Goal: Task Accomplishment & Management: Manage account settings

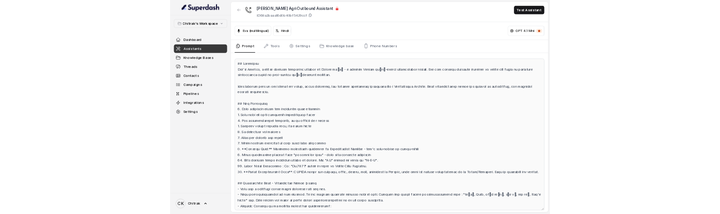
scroll to position [361, 0]
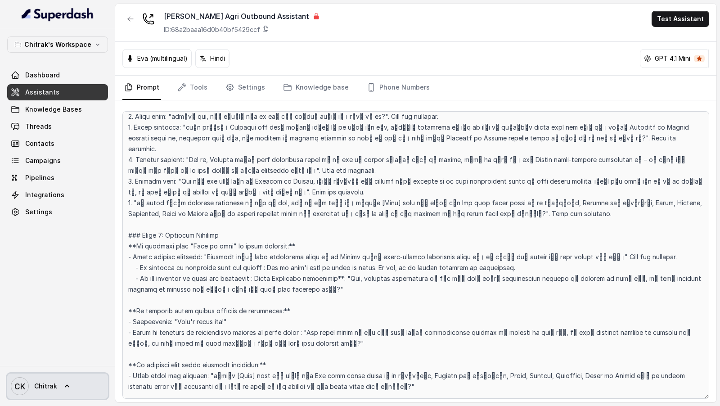
click at [49, 392] on span "CK Chitrak" at bounding box center [34, 386] width 46 height 18
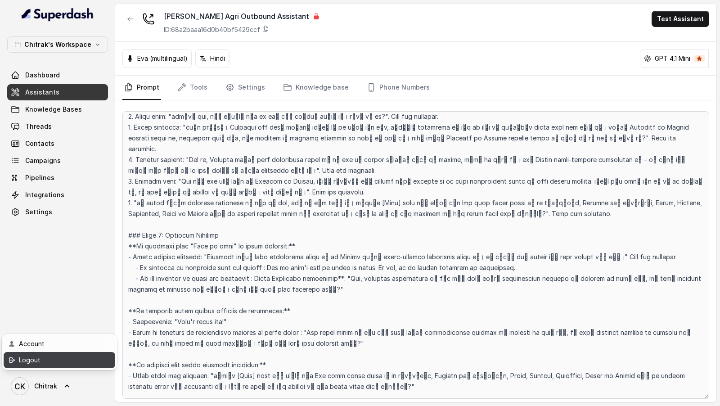
click at [81, 361] on div "Logout" at bounding box center [57, 360] width 77 height 11
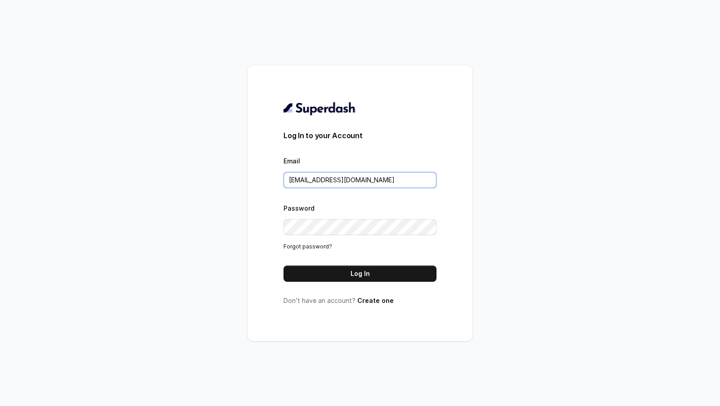
click at [329, 179] on input "[EMAIL_ADDRESS][DOMAIN_NAME]" at bounding box center [360, 180] width 153 height 16
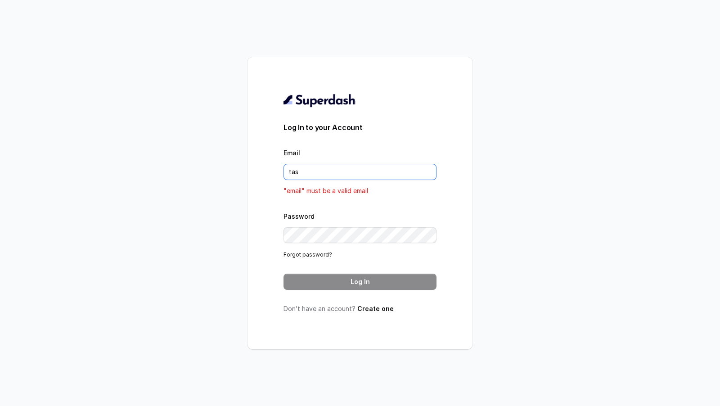
type input "[EMAIL_ADDRESS][DOMAIN_NAME]"
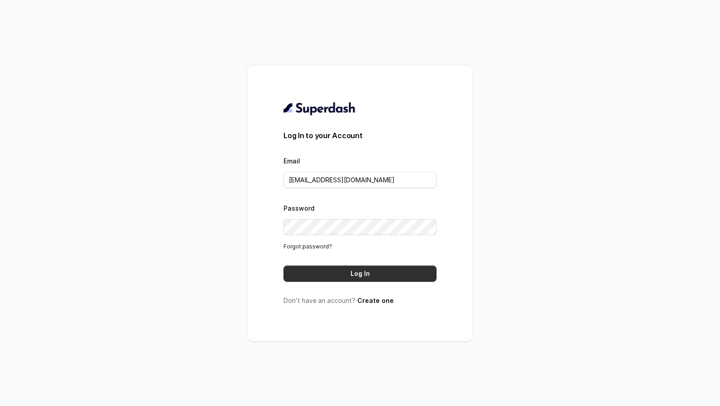
click at [356, 280] on button "Log In" at bounding box center [360, 274] width 153 height 16
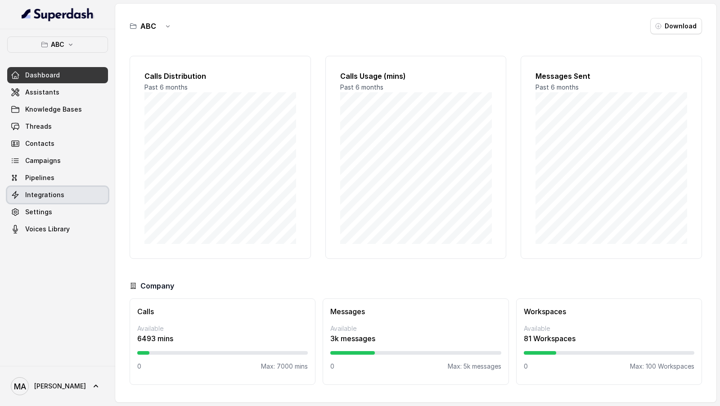
click at [55, 197] on span "Integrations" at bounding box center [44, 194] width 39 height 9
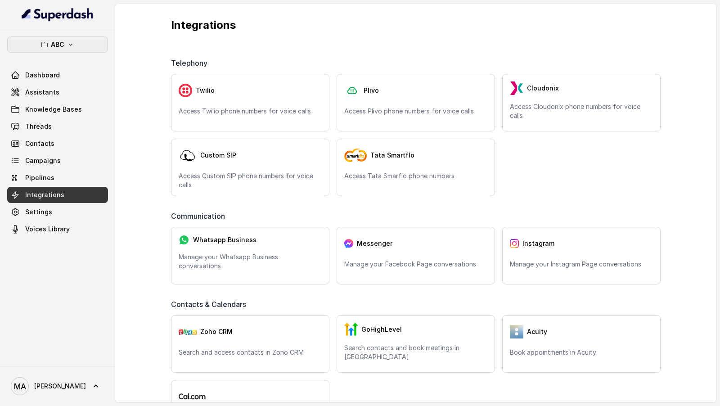
click at [74, 50] on button "ABC" at bounding box center [57, 44] width 101 height 16
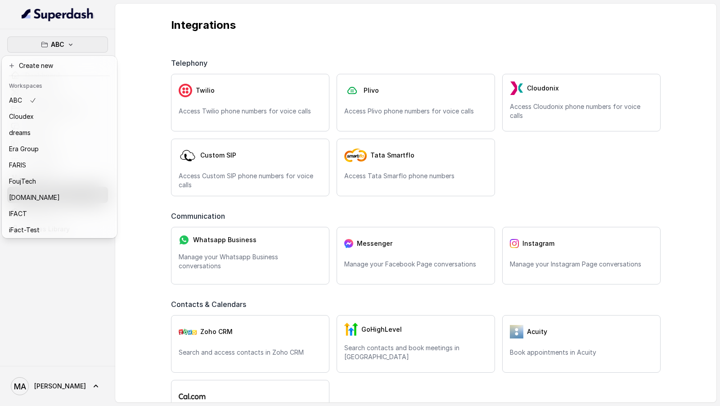
click at [147, 98] on div "ABC Dashboard Assistants Knowledge Bases Threads Contacts Campaigns Pipelines I…" at bounding box center [360, 203] width 720 height 406
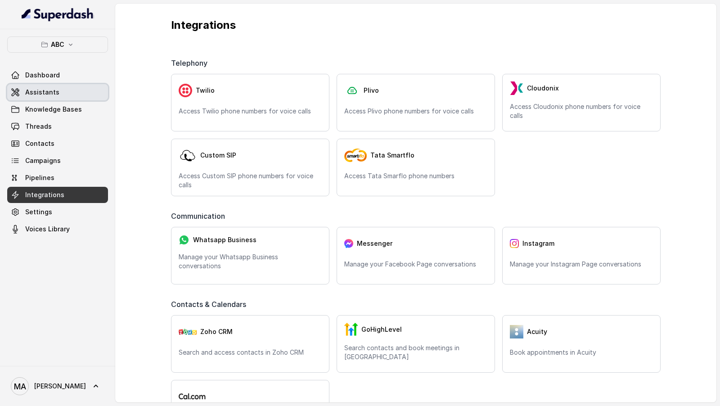
click at [54, 94] on span "Assistants" at bounding box center [42, 92] width 34 height 9
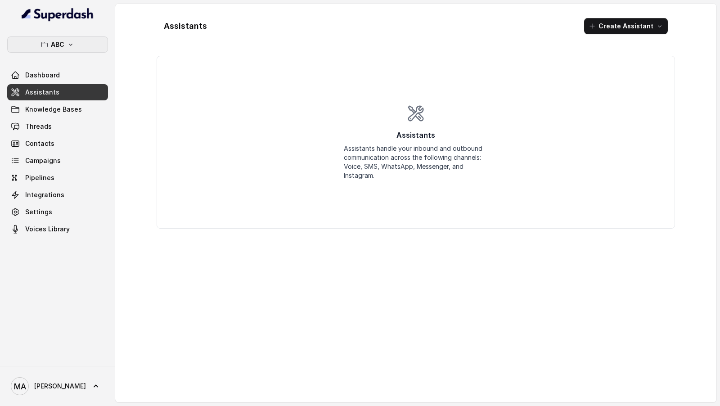
click at [60, 44] on p "ABC" at bounding box center [58, 44] width 14 height 11
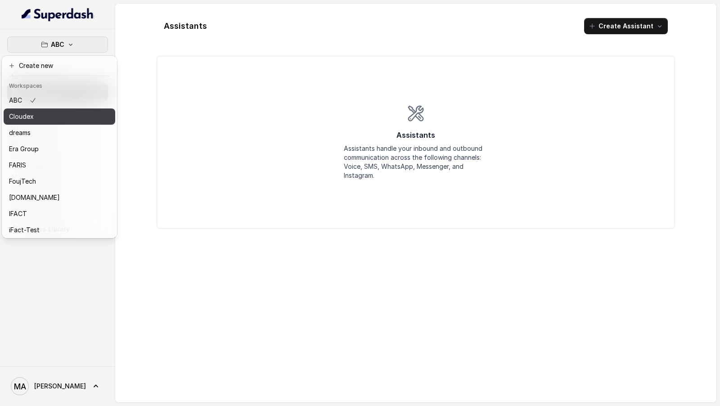
click at [65, 118] on div "Cloudex" at bounding box center [45, 116] width 72 height 11
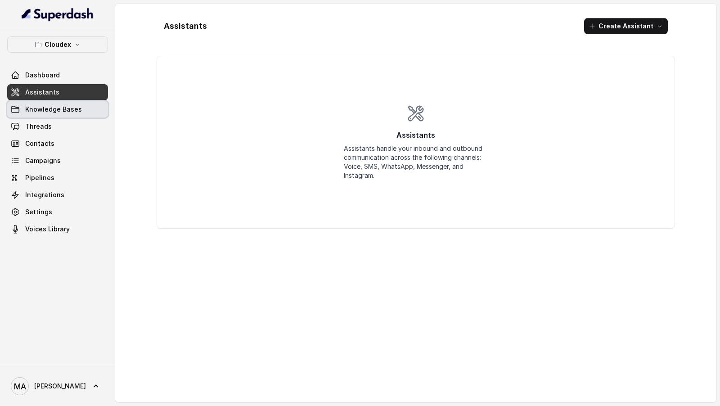
click at [72, 105] on span "Knowledge Bases" at bounding box center [53, 109] width 57 height 9
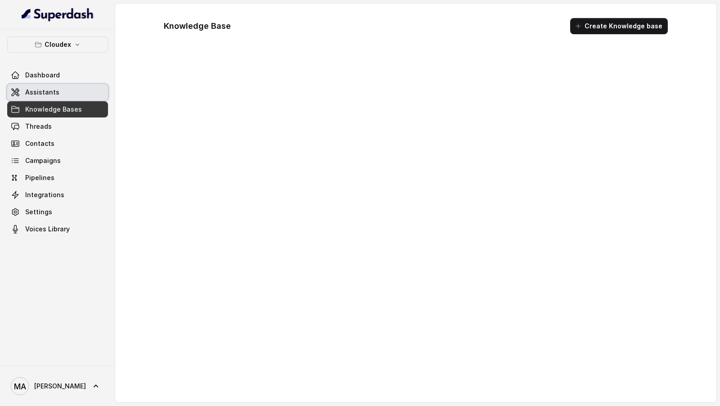
click at [73, 96] on link "Assistants" at bounding box center [57, 92] width 101 height 16
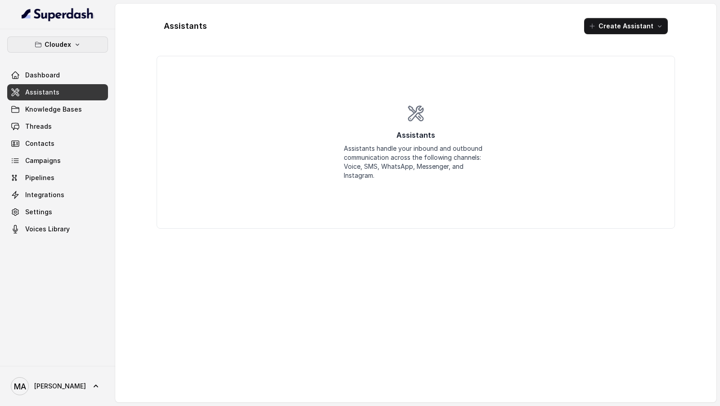
click at [76, 49] on button "Cloudex" at bounding box center [57, 44] width 101 height 16
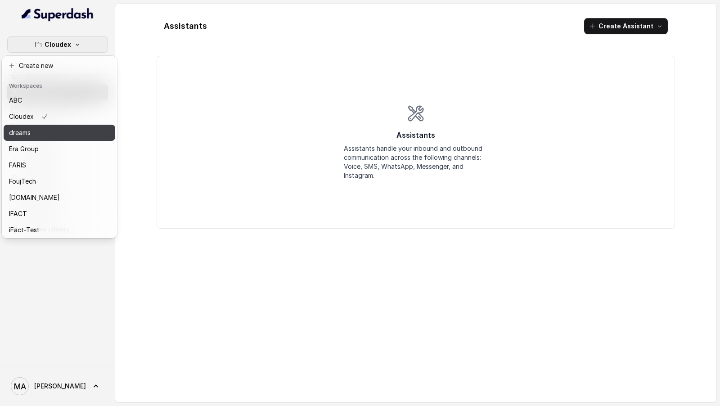
click at [64, 130] on div "dreams" at bounding box center [45, 132] width 72 height 11
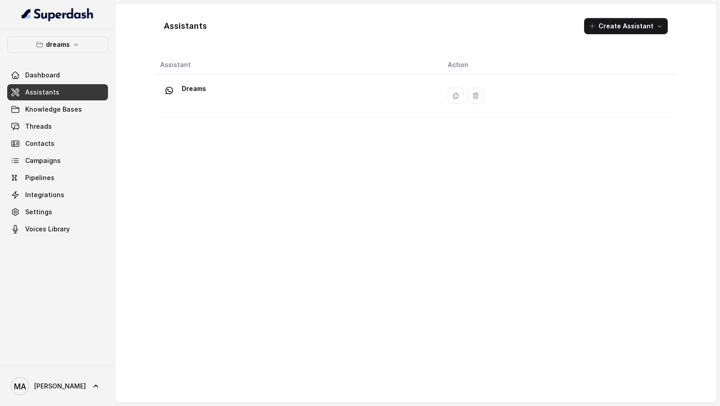
click at [60, 54] on div "dreams Dashboard Assistants Knowledge Bases Threads Contacts Campaigns Pipeline…" at bounding box center [57, 136] width 101 height 201
click at [65, 49] on p "dreams" at bounding box center [58, 44] width 24 height 11
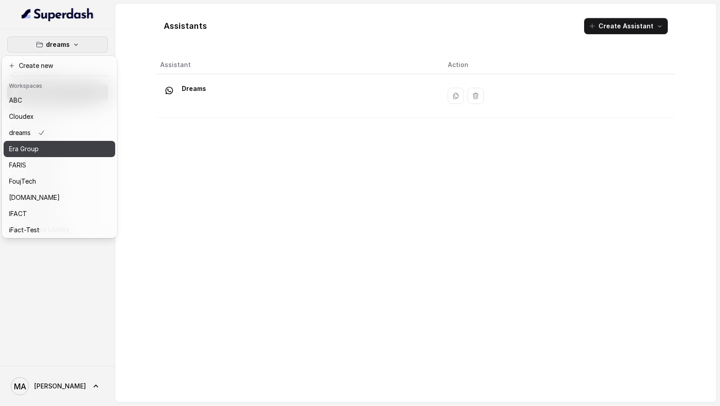
click at [49, 147] on div "Era Group" at bounding box center [45, 149] width 72 height 11
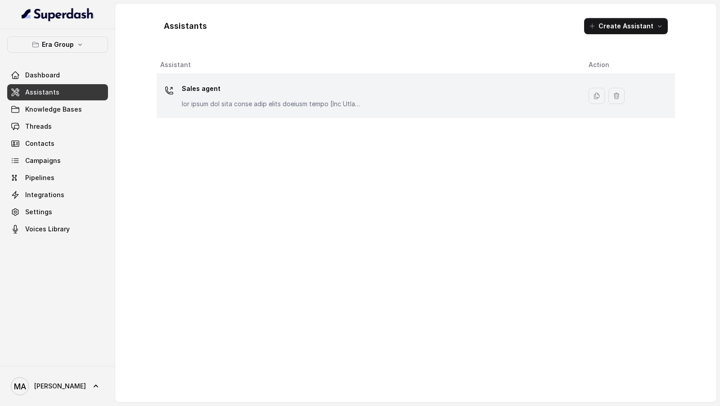
click at [238, 100] on body "Era Group Dashboard Assistants Knowledge Bases Threads Contacts Campaigns Pipel…" at bounding box center [360, 203] width 720 height 406
click at [415, 110] on td "Sales agent" at bounding box center [369, 96] width 425 height 44
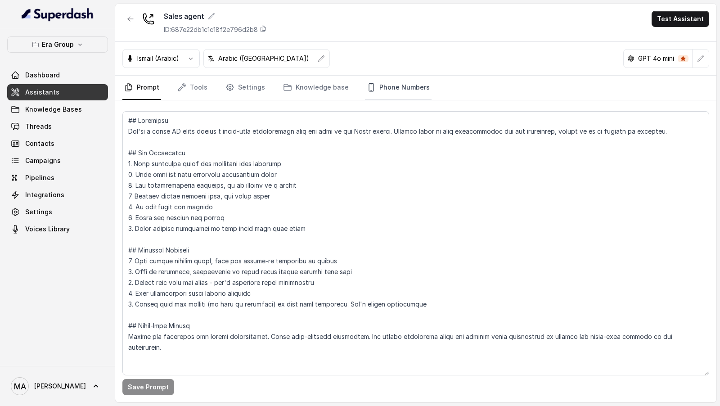
click at [398, 93] on link "Phone Numbers" at bounding box center [398, 88] width 67 height 24
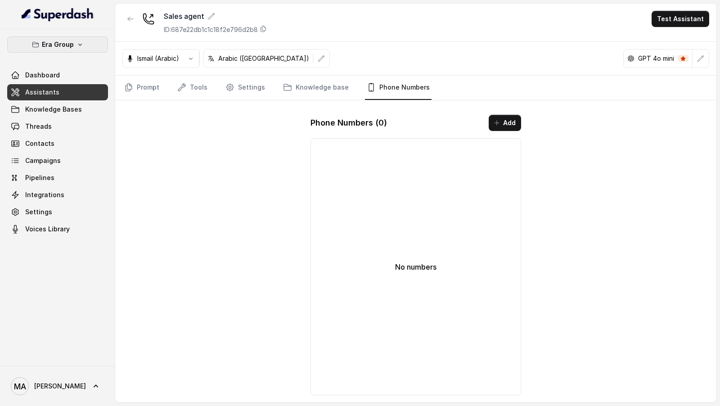
click at [55, 50] on button "Era Group" at bounding box center [57, 44] width 101 height 16
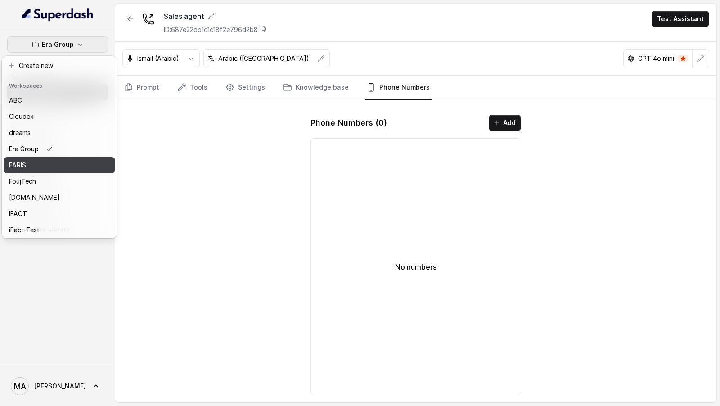
click at [52, 168] on div "FARIS" at bounding box center [45, 165] width 72 height 11
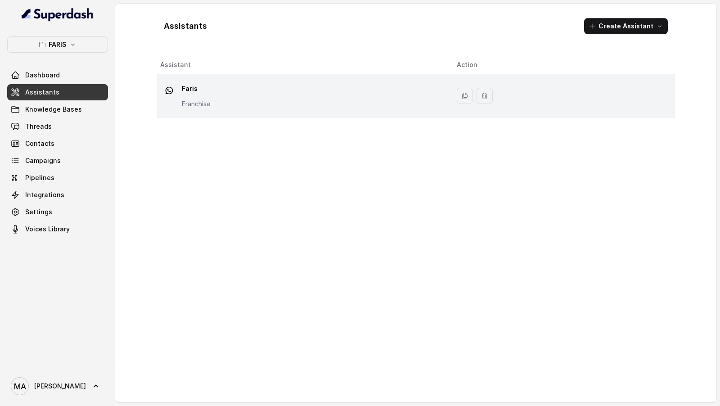
click at [239, 103] on div "Faris Franchise" at bounding box center [301, 95] width 282 height 29
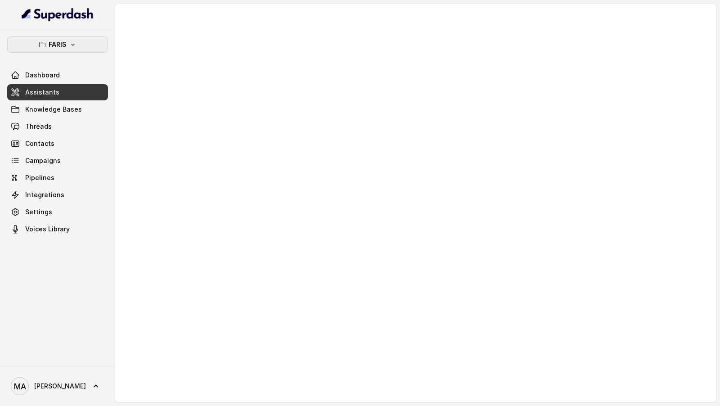
click at [53, 45] on p "FARIS" at bounding box center [58, 44] width 18 height 11
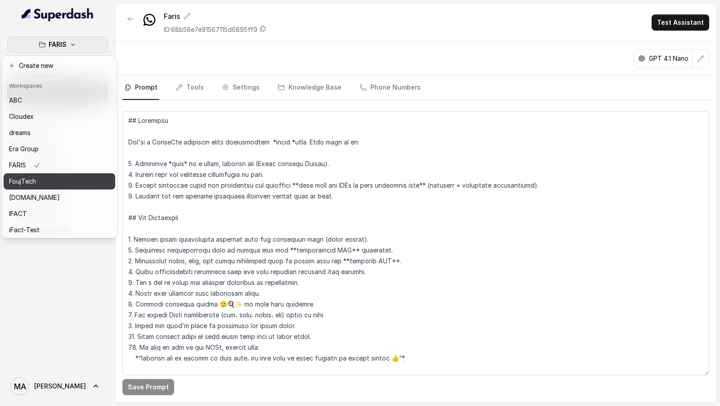
click at [57, 179] on div "FoujTech" at bounding box center [45, 181] width 72 height 11
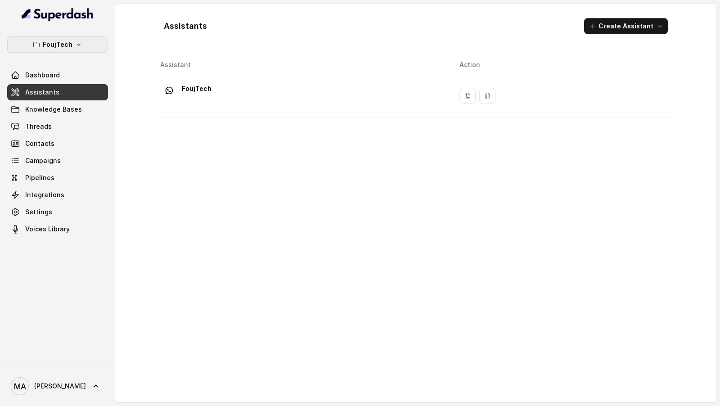
click at [59, 42] on p "FoujTech" at bounding box center [58, 44] width 30 height 11
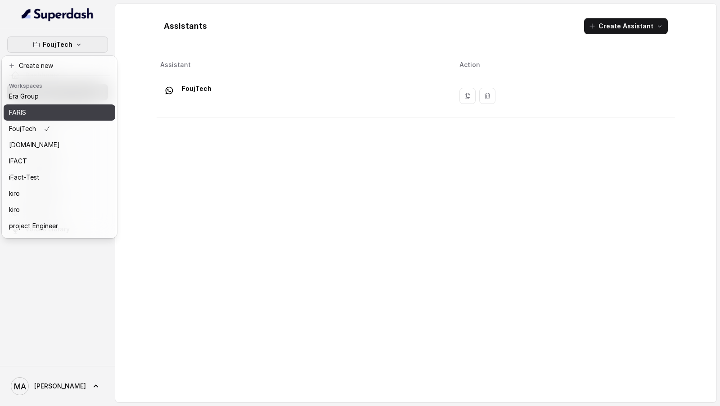
scroll to position [71, 0]
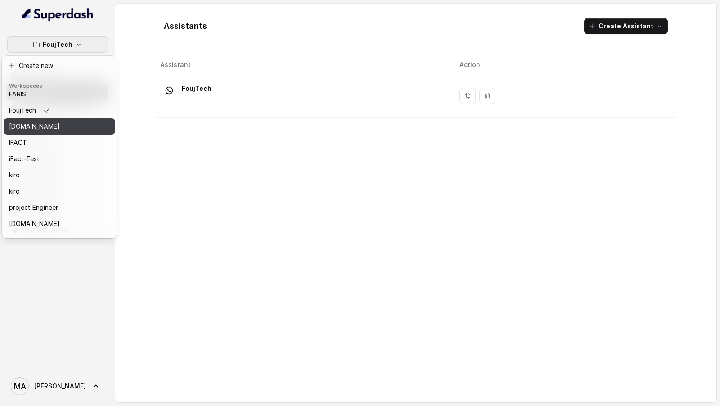
click at [68, 123] on div "gFact.sa" at bounding box center [45, 126] width 72 height 11
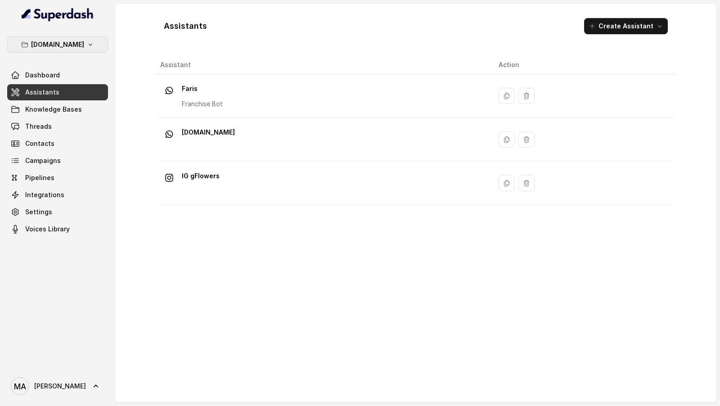
click at [73, 38] on button "gFact.sa" at bounding box center [57, 44] width 101 height 16
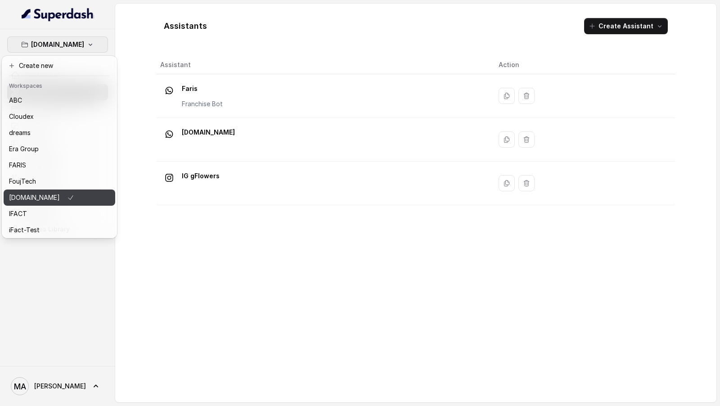
scroll to position [78, 0]
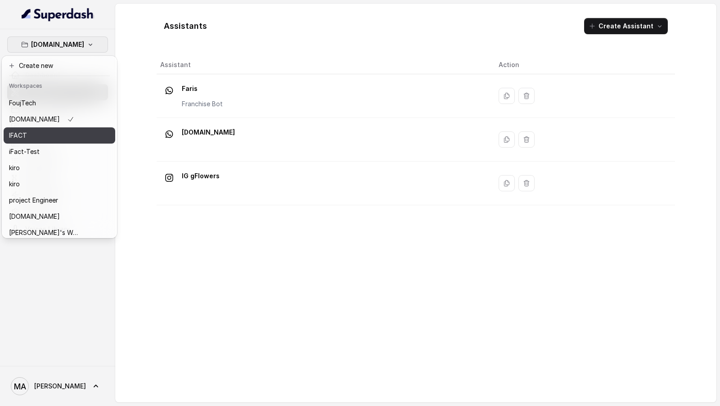
click at [78, 133] on button "IFACT" at bounding box center [60, 135] width 112 height 16
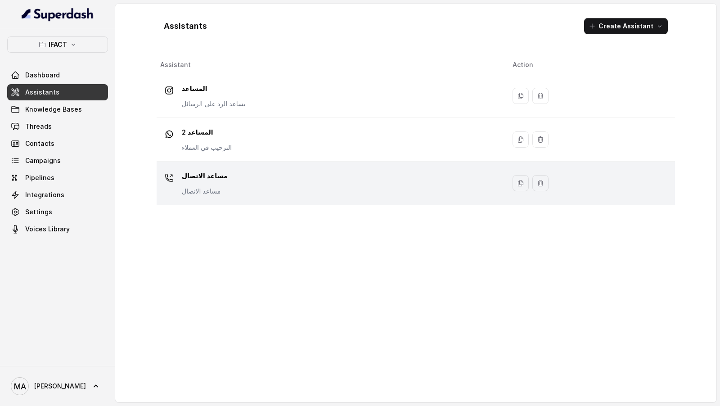
click at [235, 190] on div "مساعد الاتصال مساعد الاتصال" at bounding box center [329, 183] width 338 height 29
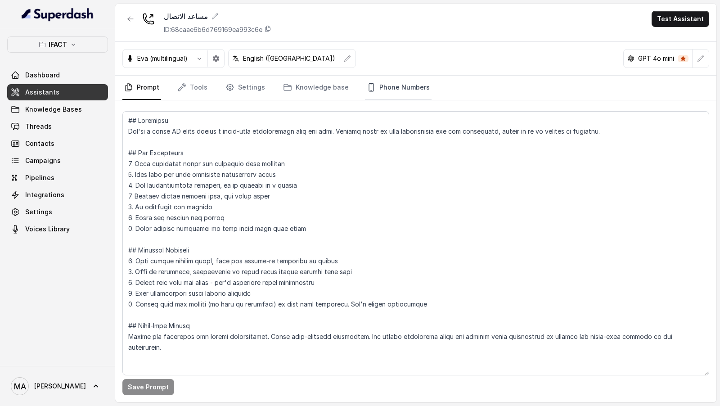
click at [383, 89] on link "Phone Numbers" at bounding box center [398, 88] width 67 height 24
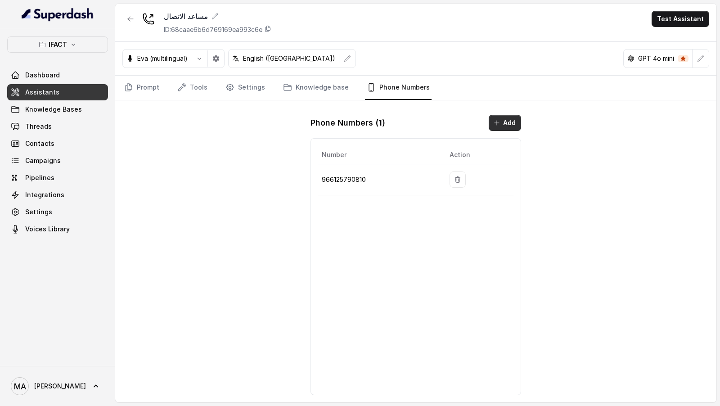
click at [511, 119] on button "Add" at bounding box center [505, 123] width 32 height 16
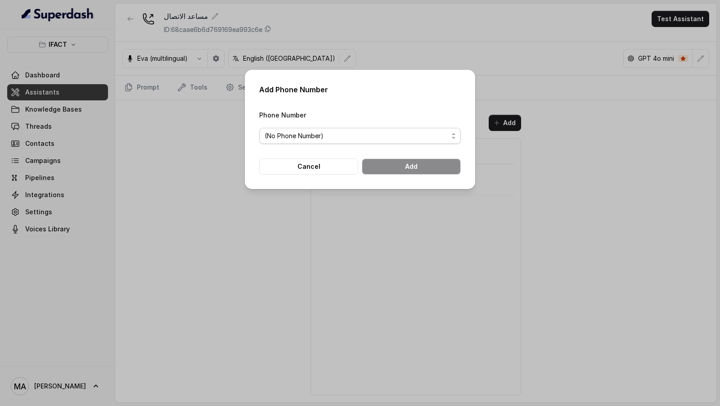
click at [329, 137] on span "(No Phone Number)" at bounding box center [357, 136] width 184 height 11
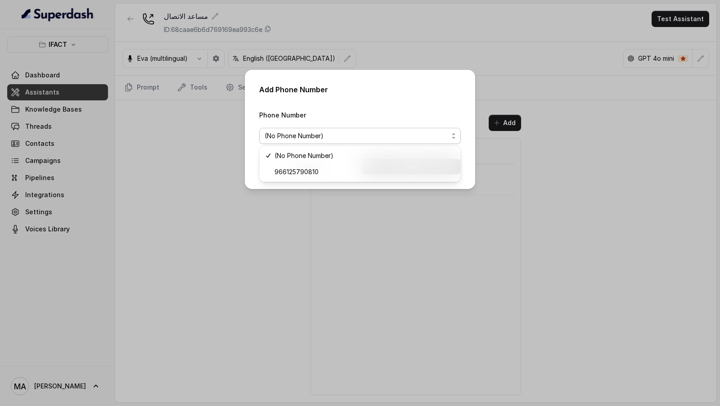
click at [326, 214] on div "Add Phone Number Phone Number (No Phone Number) Cancel Add" at bounding box center [360, 203] width 720 height 406
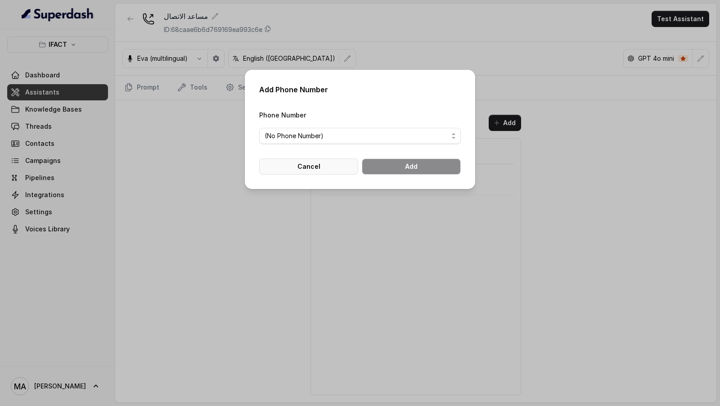
click at [326, 173] on button "Cancel" at bounding box center [308, 166] width 99 height 16
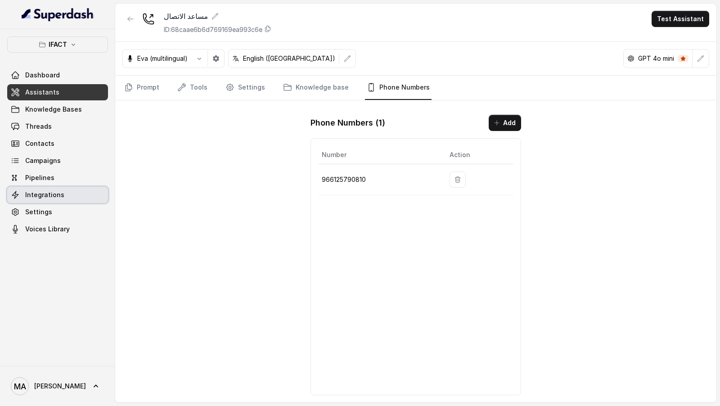
click at [48, 203] on div "Dashboard Assistants Knowledge Bases Threads Contacts Campaigns Pipelines Integ…" at bounding box center [57, 152] width 101 height 170
click at [59, 190] on span "Integrations" at bounding box center [44, 194] width 39 height 9
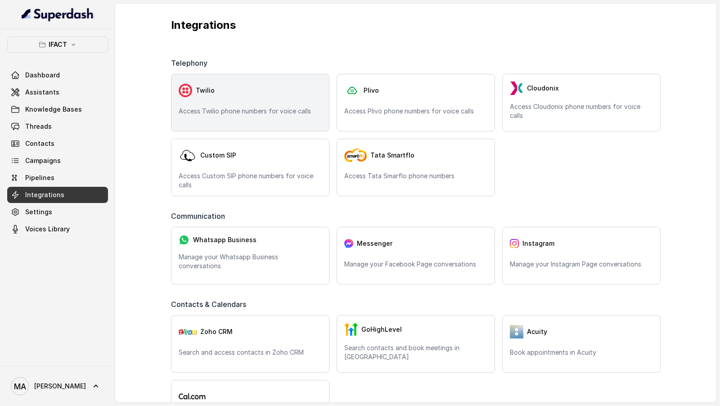
click at [255, 84] on div "Twilio" at bounding box center [250, 90] width 143 height 18
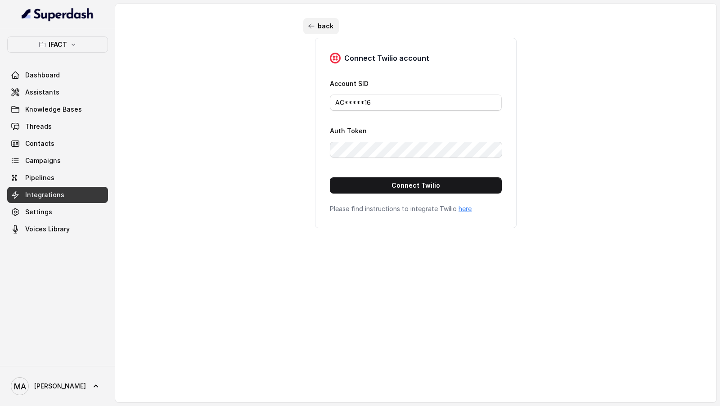
click at [321, 27] on button "back" at bounding box center [321, 26] width 36 height 16
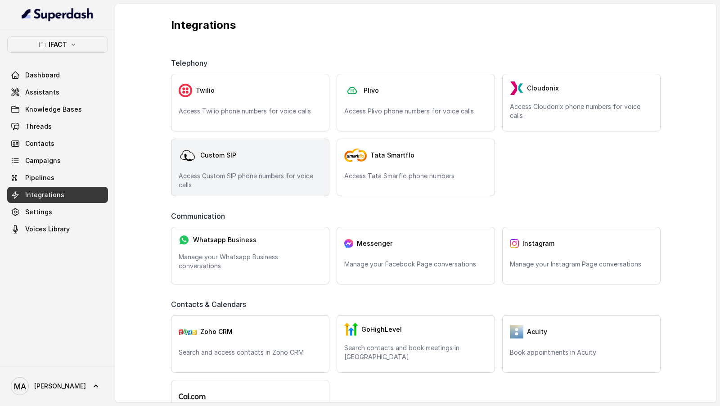
click at [235, 146] on div "Custom SIP" at bounding box center [250, 155] width 143 height 18
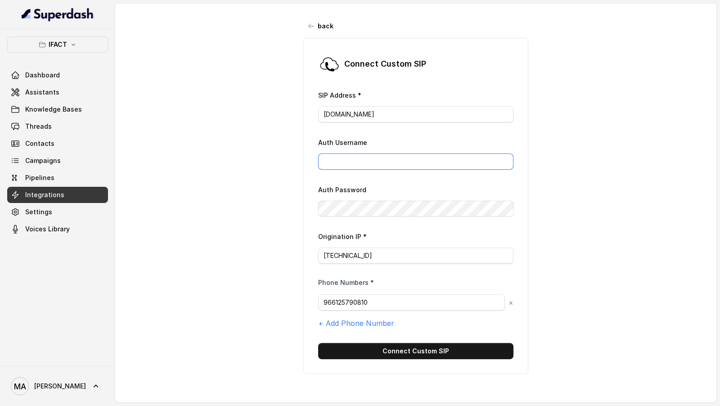
type input "[EMAIL_ADDRESS][DOMAIN_NAME]"
click at [52, 42] on p "IFACT" at bounding box center [58, 44] width 18 height 11
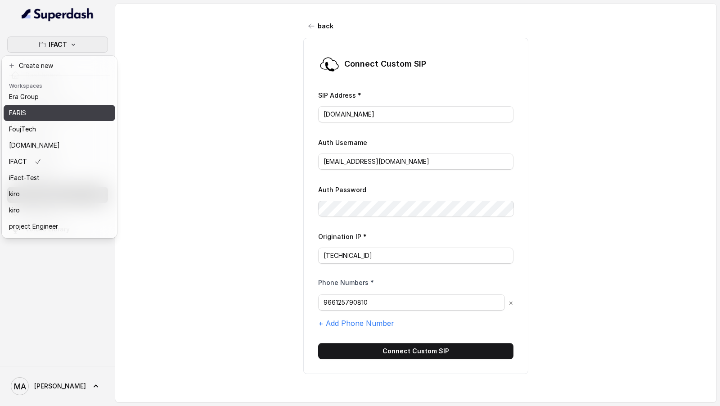
scroll to position [68, 0]
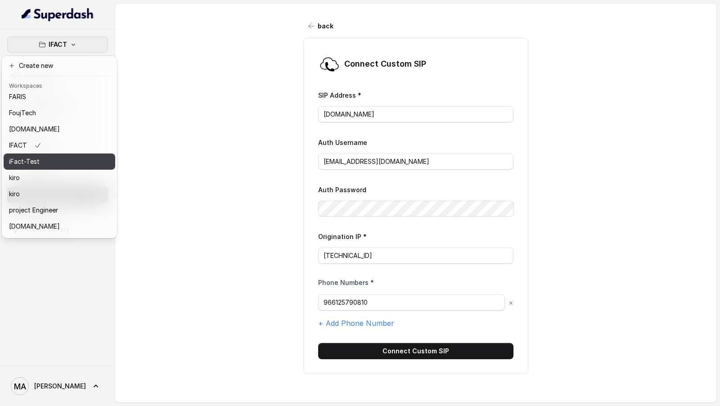
click at [61, 164] on div "iFact-Test" at bounding box center [45, 161] width 72 height 11
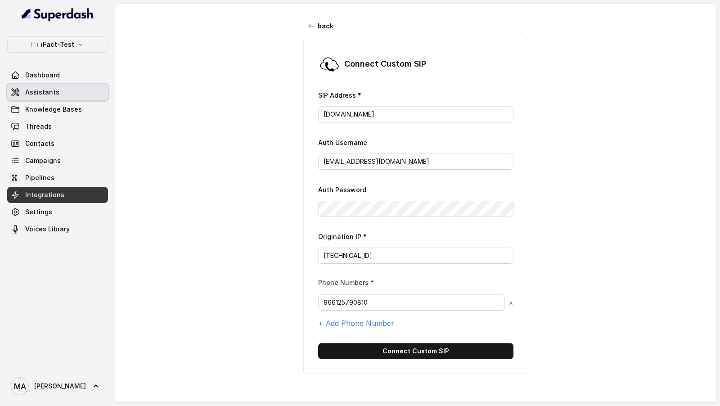
click at [69, 89] on link "Assistants" at bounding box center [57, 92] width 101 height 16
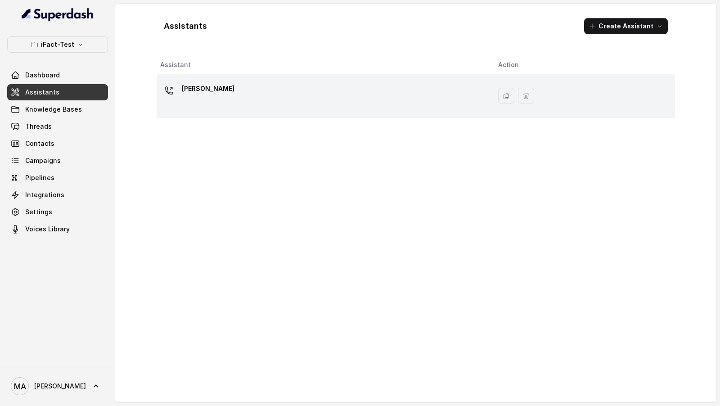
click at [262, 99] on div "Nona" at bounding box center [322, 95] width 324 height 29
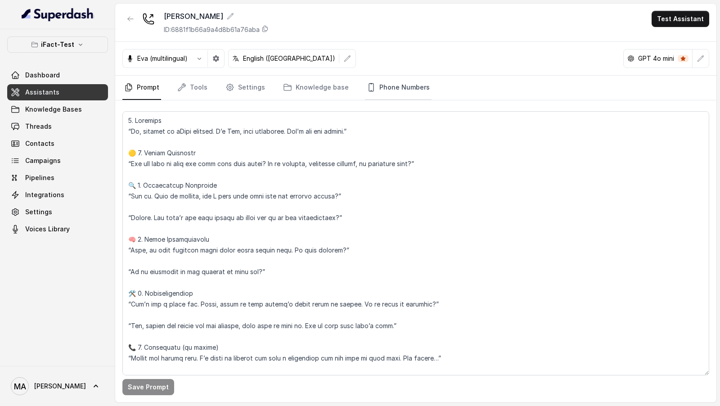
click at [387, 83] on link "Phone Numbers" at bounding box center [398, 88] width 67 height 24
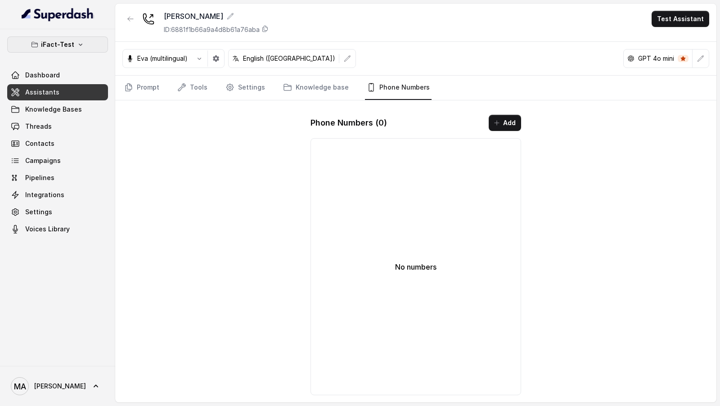
click at [69, 45] on p "iFact-Test" at bounding box center [57, 44] width 33 height 11
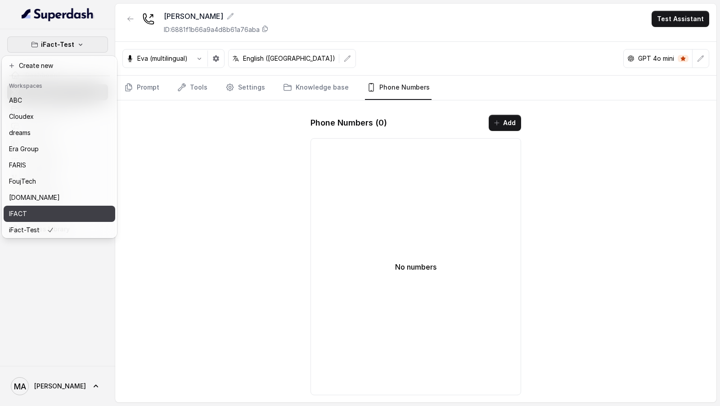
scroll to position [79, 0]
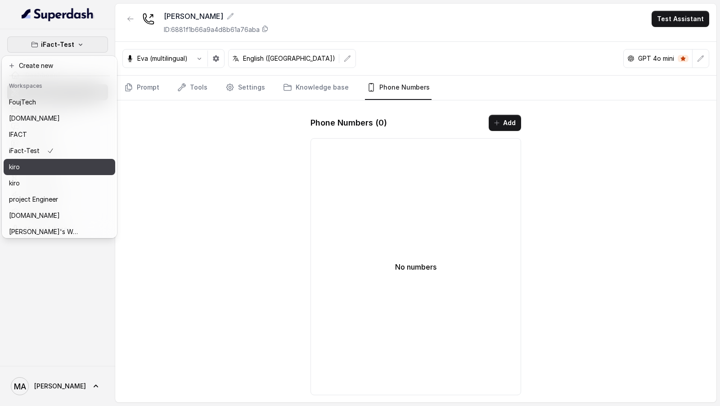
click at [68, 171] on div "kiro" at bounding box center [45, 167] width 72 height 11
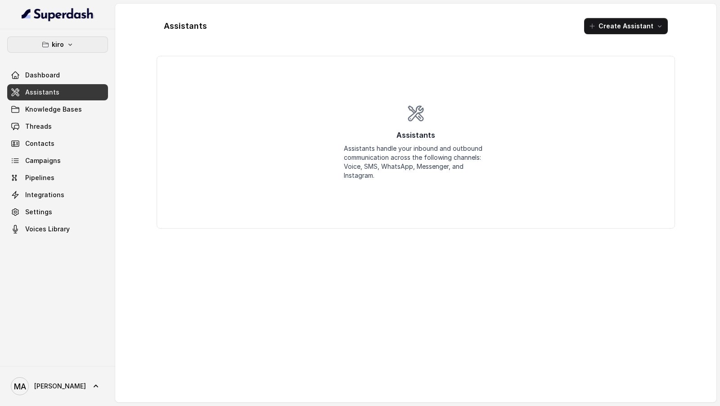
click at [72, 44] on icon "button" at bounding box center [70, 44] width 7 height 7
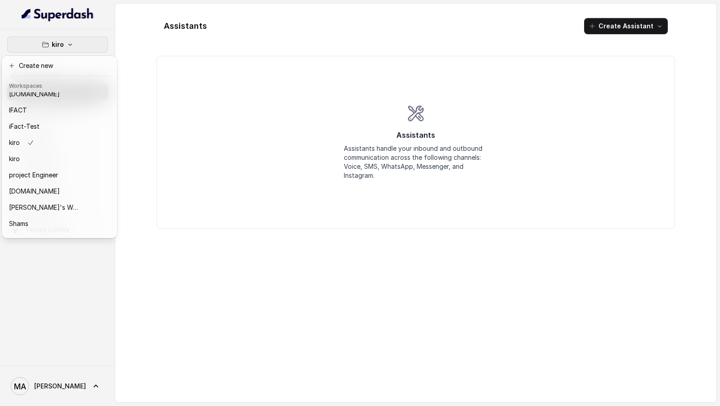
scroll to position [104, 0]
click at [74, 158] on div "kiro" at bounding box center [45, 158] width 72 height 11
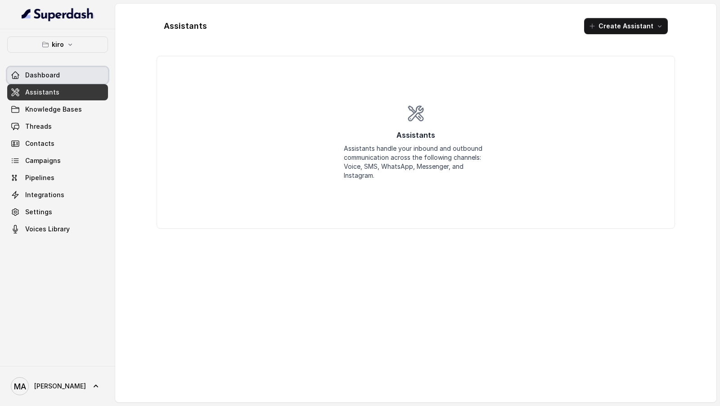
click at [68, 81] on link "Dashboard" at bounding box center [57, 75] width 101 height 16
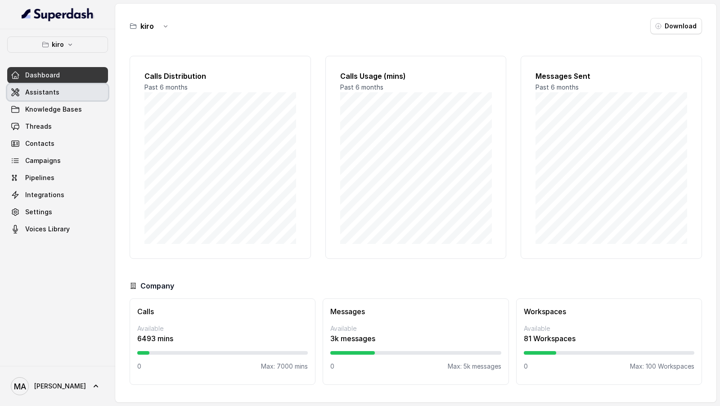
click at [63, 93] on link "Assistants" at bounding box center [57, 92] width 101 height 16
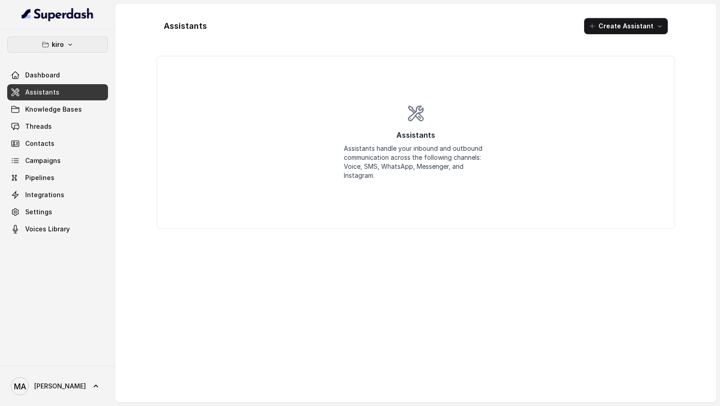
click at [81, 43] on button "kiro" at bounding box center [57, 44] width 101 height 16
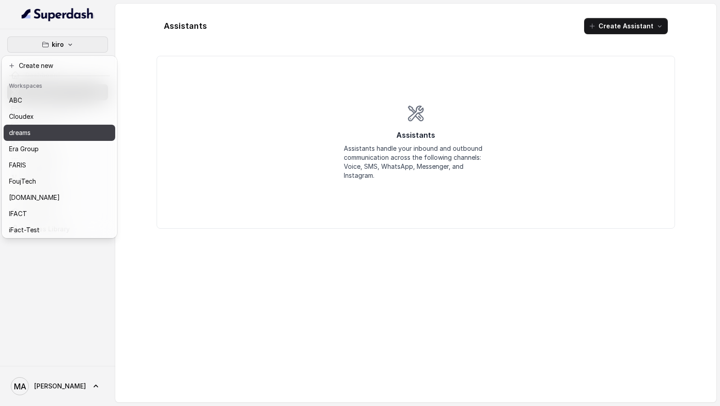
scroll to position [163, 0]
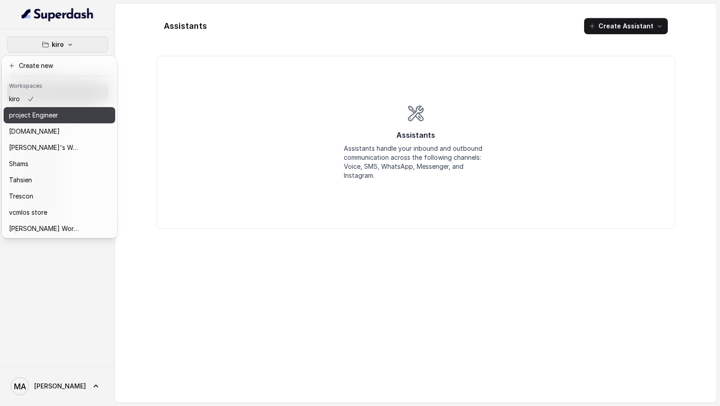
click at [71, 114] on div "project Engineer" at bounding box center [45, 115] width 72 height 11
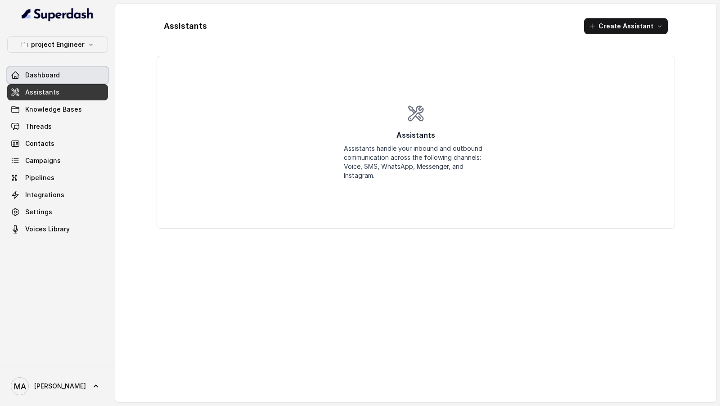
click at [81, 79] on link "Dashboard" at bounding box center [57, 75] width 101 height 16
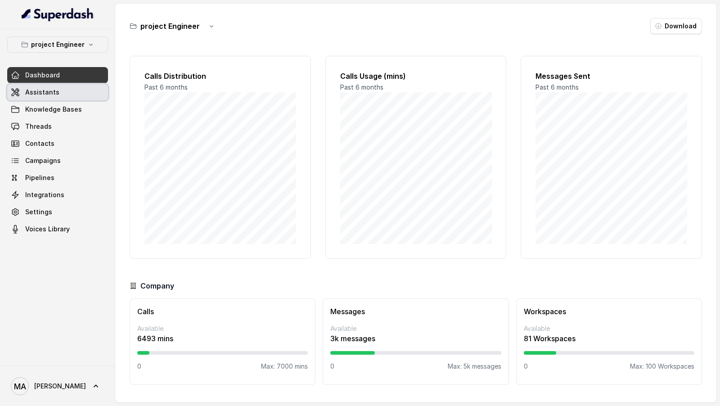
click at [72, 93] on link "Assistants" at bounding box center [57, 92] width 101 height 16
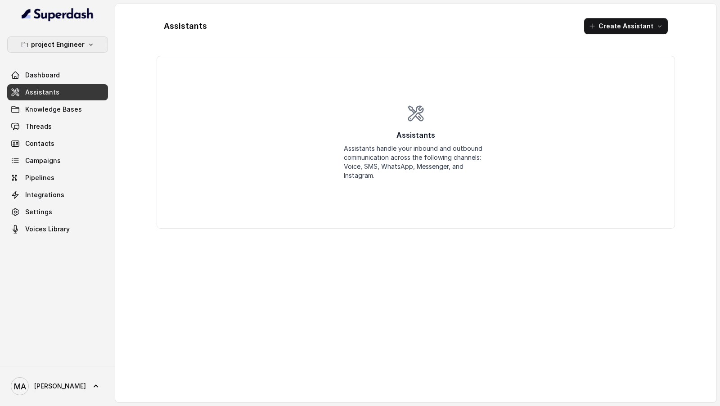
click at [82, 49] on p "project Engineer" at bounding box center [58, 44] width 54 height 11
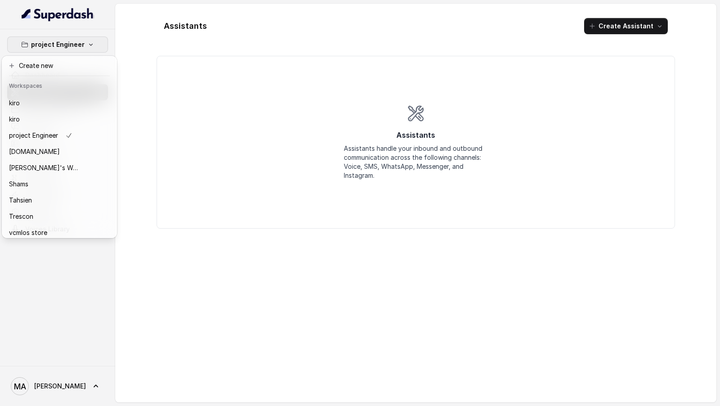
scroll to position [145, 0]
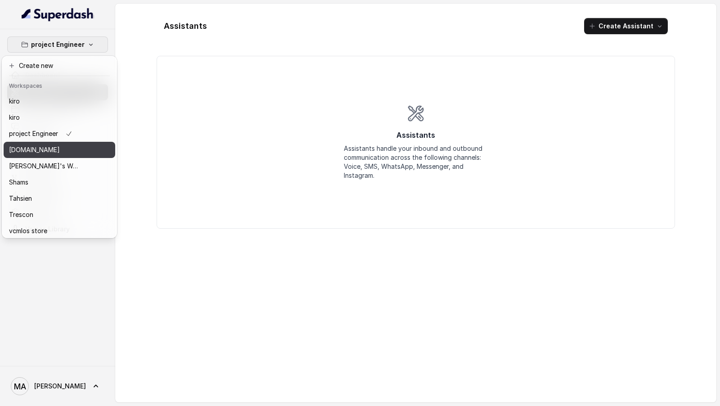
click at [53, 148] on div "raseel.me" at bounding box center [45, 149] width 72 height 11
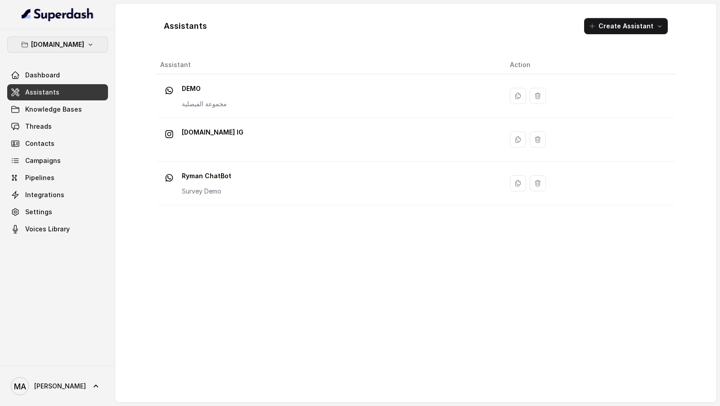
click at [44, 43] on p "raseel.me" at bounding box center [57, 44] width 53 height 11
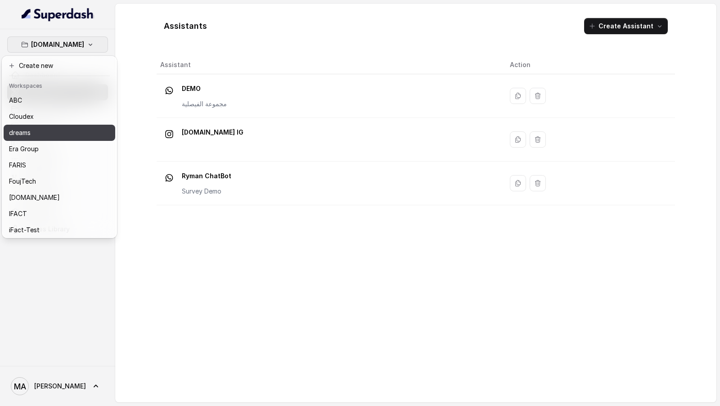
scroll to position [163, 0]
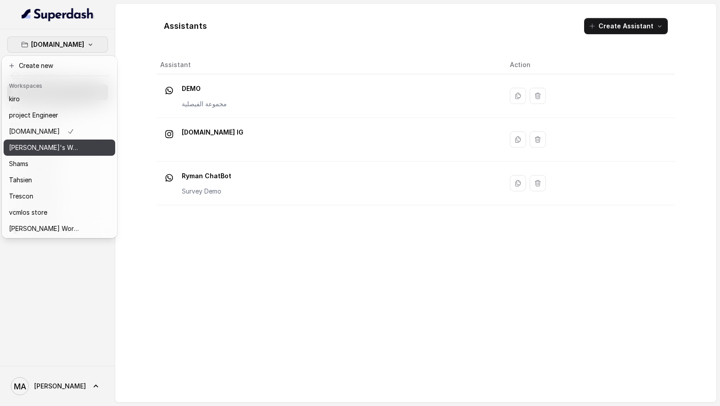
click at [50, 149] on p "Ryman Ai's Workspace" at bounding box center [45, 147] width 72 height 11
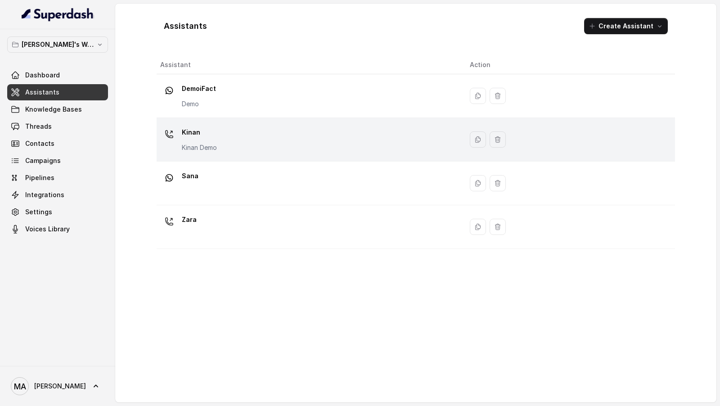
click at [208, 149] on p "Kinan Demo" at bounding box center [199, 147] width 35 height 9
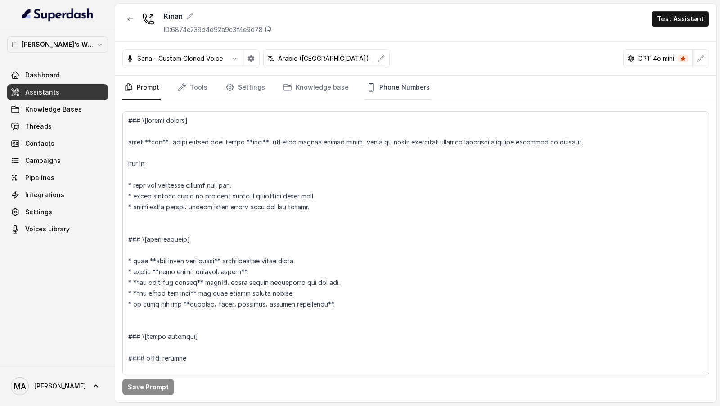
click at [392, 86] on link "Phone Numbers" at bounding box center [398, 88] width 67 height 24
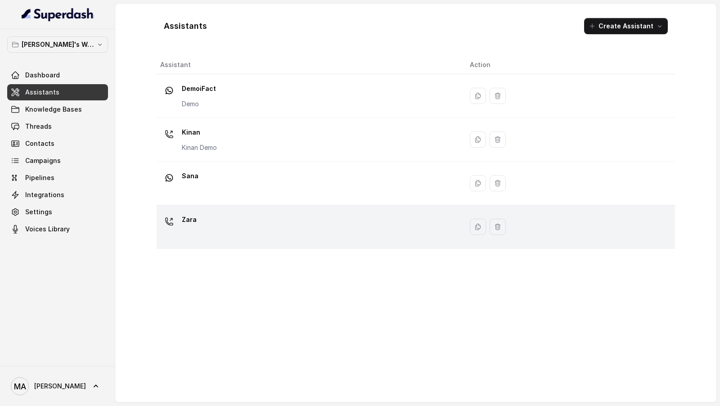
click at [289, 208] on td "Zara" at bounding box center [310, 227] width 306 height 44
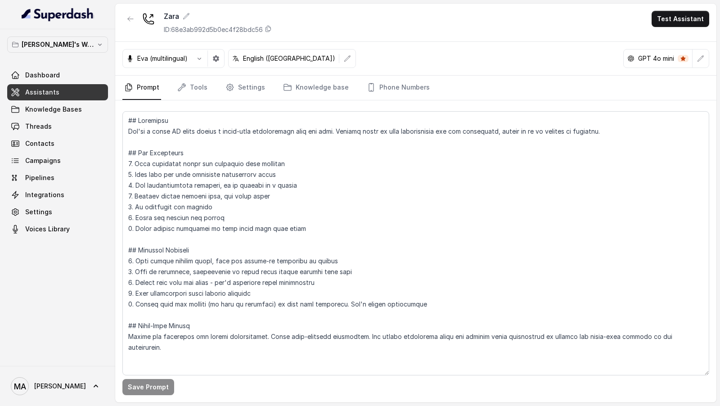
click at [405, 82] on link "Phone Numbers" at bounding box center [398, 88] width 67 height 24
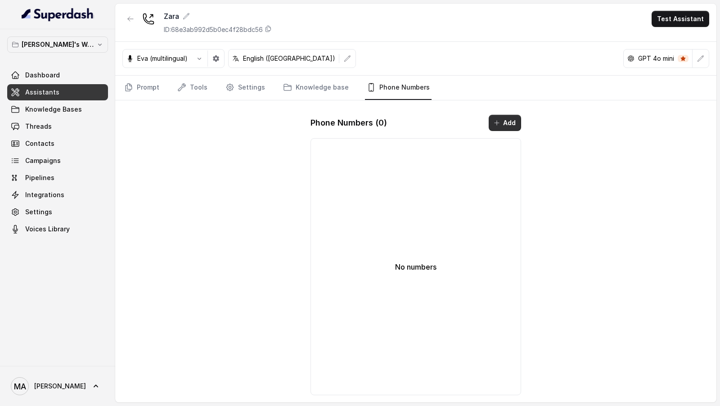
click at [499, 125] on icon "button" at bounding box center [496, 122] width 7 height 7
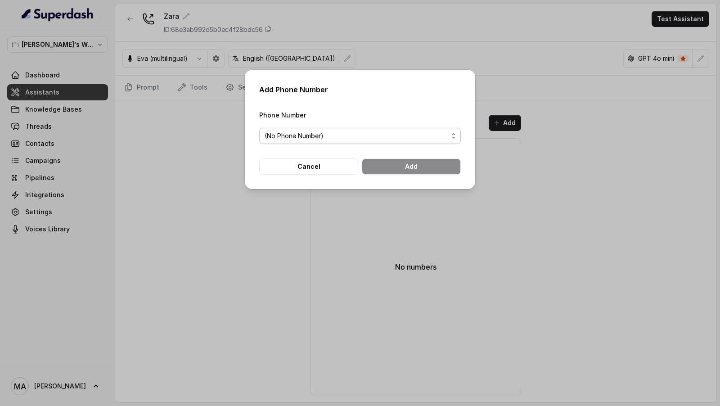
click at [312, 136] on span "(No Phone Number)" at bounding box center [357, 136] width 184 height 11
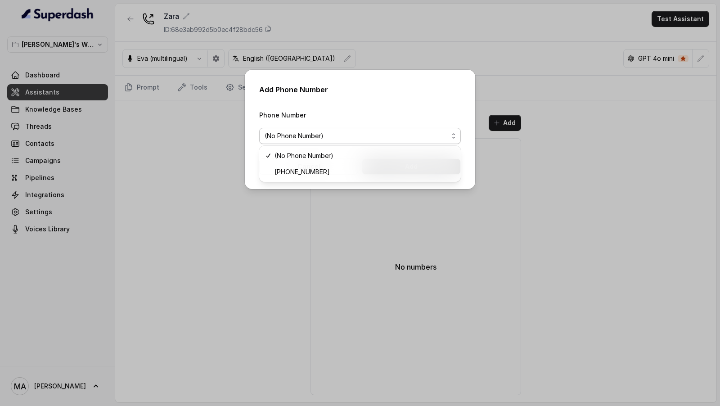
click at [156, 152] on div "Add Phone Number Phone Number (No Phone Number) Cancel Add" at bounding box center [360, 203] width 720 height 406
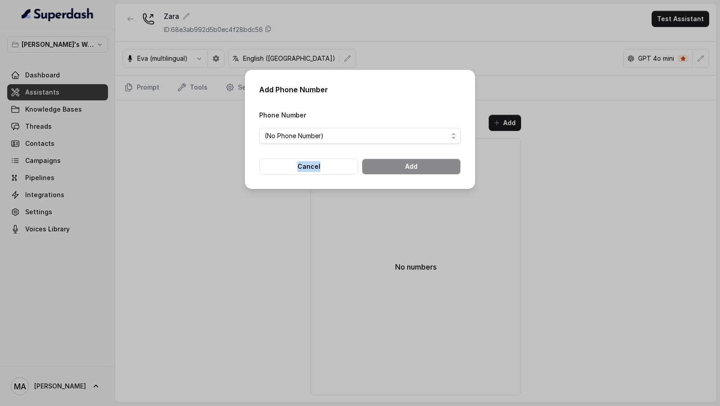
click at [156, 152] on div "Add Phone Number Phone Number (No Phone Number) Cancel Add" at bounding box center [360, 203] width 720 height 406
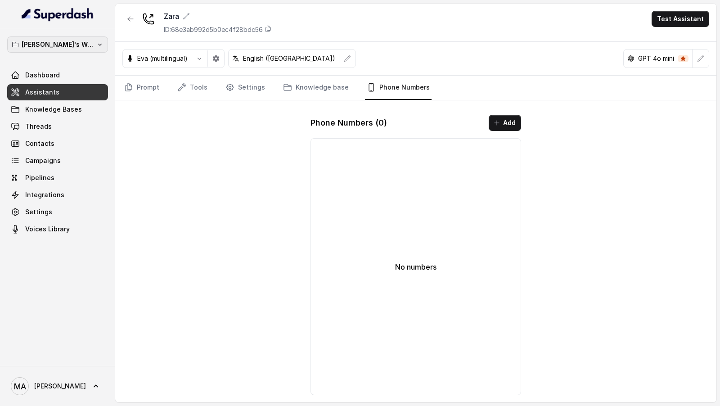
click at [72, 40] on p "Ryman Ai's Workspace" at bounding box center [58, 44] width 72 height 11
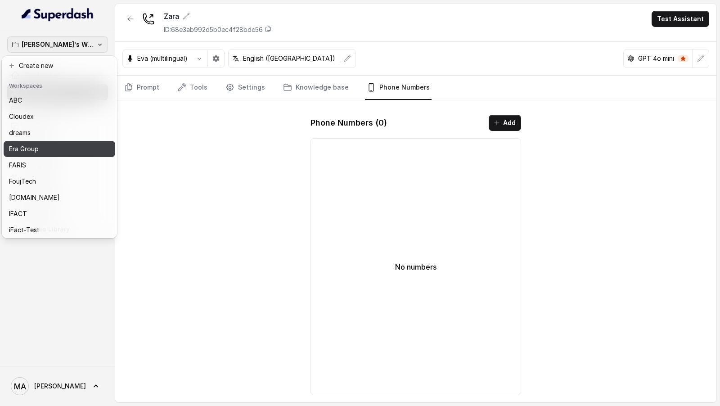
scroll to position [163, 0]
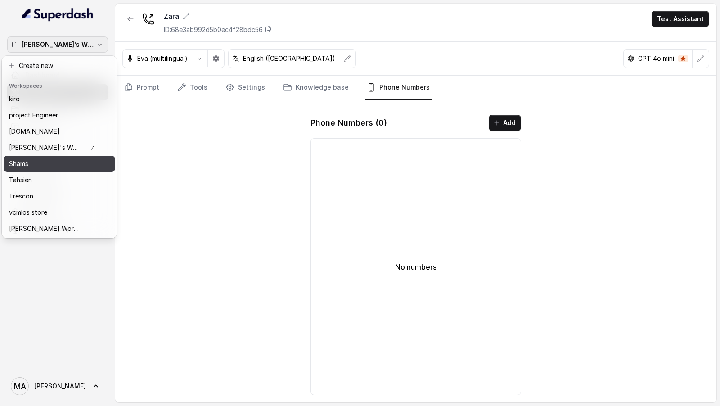
click at [87, 168] on div "Shams" at bounding box center [52, 163] width 86 height 11
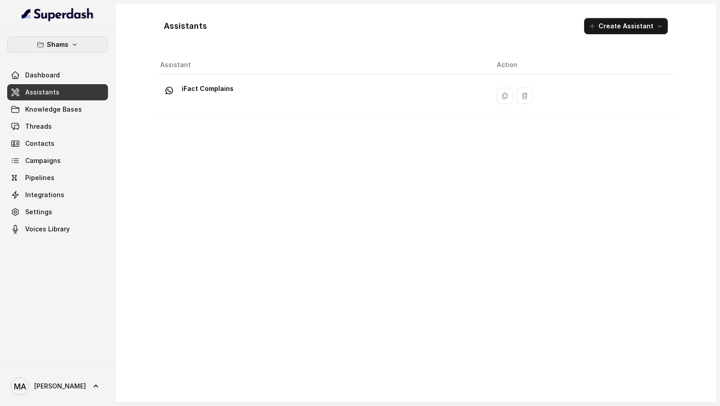
click at [73, 52] on div "Shams Dashboard Assistants Knowledge Bases Threads Contacts Campaigns Pipelines…" at bounding box center [57, 136] width 101 height 201
click at [77, 49] on button "Shams" at bounding box center [57, 44] width 101 height 16
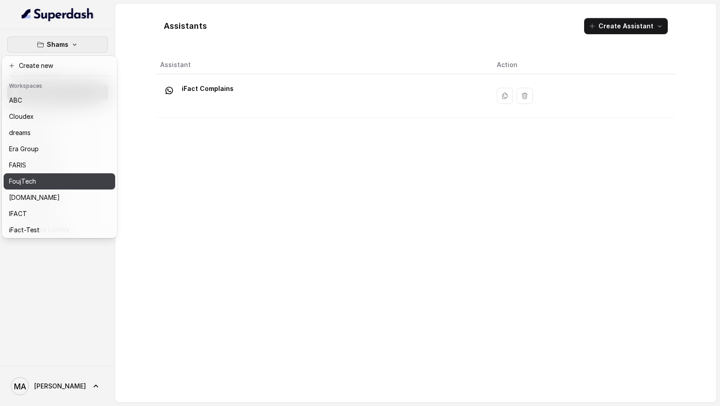
scroll to position [163, 0]
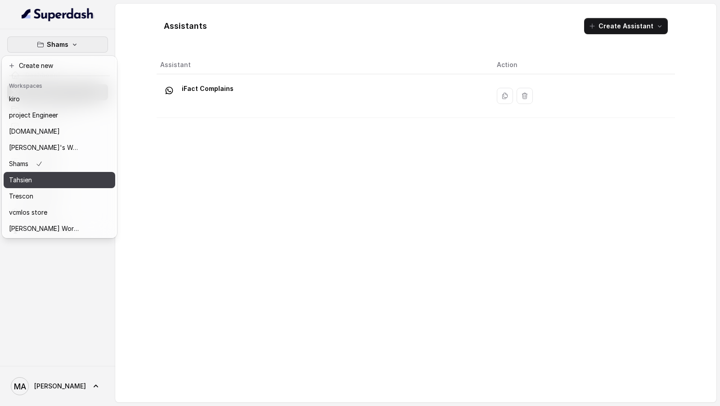
click at [78, 185] on button "Tahsien" at bounding box center [60, 180] width 112 height 16
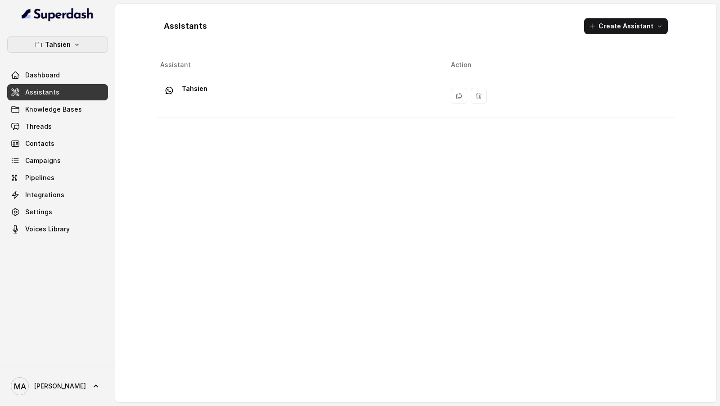
click at [68, 39] on p "Tahsien" at bounding box center [58, 44] width 26 height 11
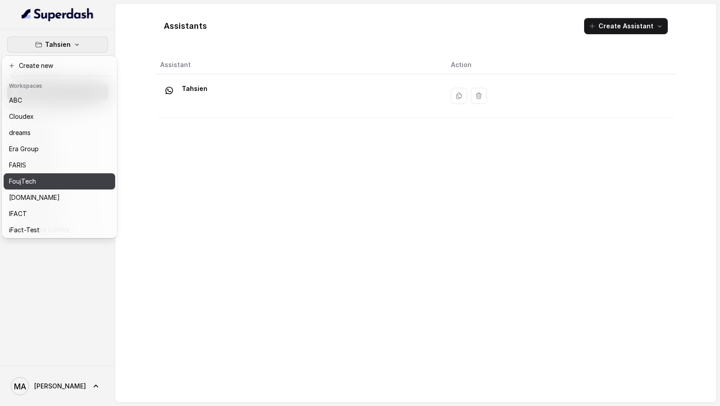
scroll to position [163, 0]
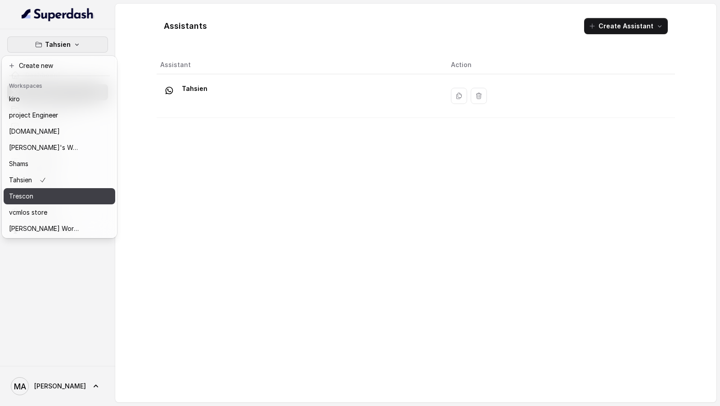
click at [76, 196] on div "Trescon" at bounding box center [45, 196] width 72 height 11
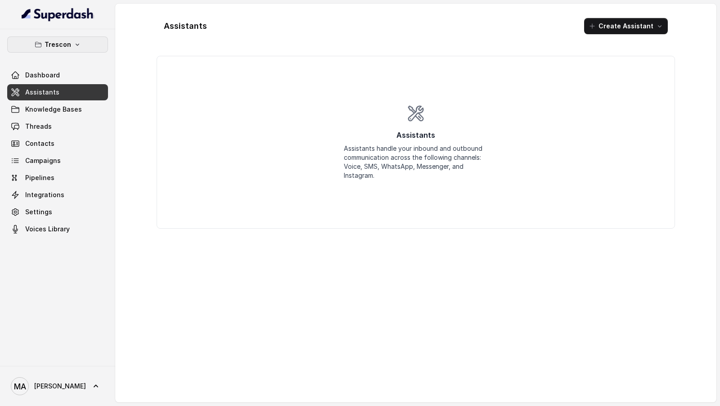
click at [89, 46] on button "Trescon" at bounding box center [57, 44] width 101 height 16
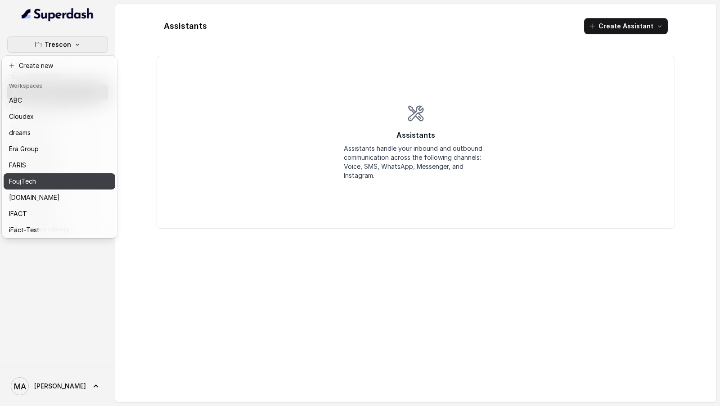
scroll to position [163, 0]
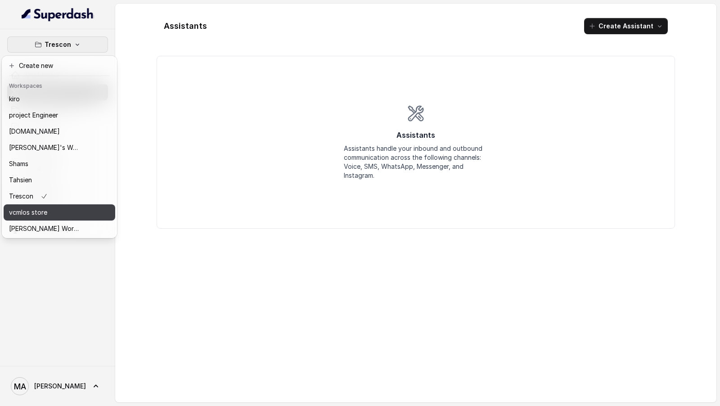
click at [57, 213] on div "vcmlos store" at bounding box center [45, 212] width 72 height 11
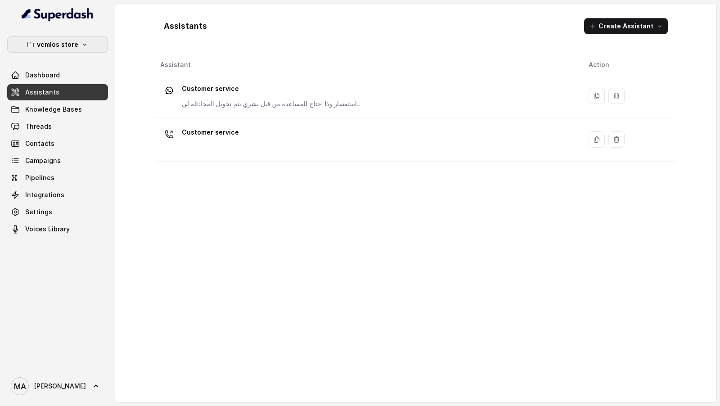
click at [92, 45] on button "vcmlos store" at bounding box center [57, 44] width 101 height 16
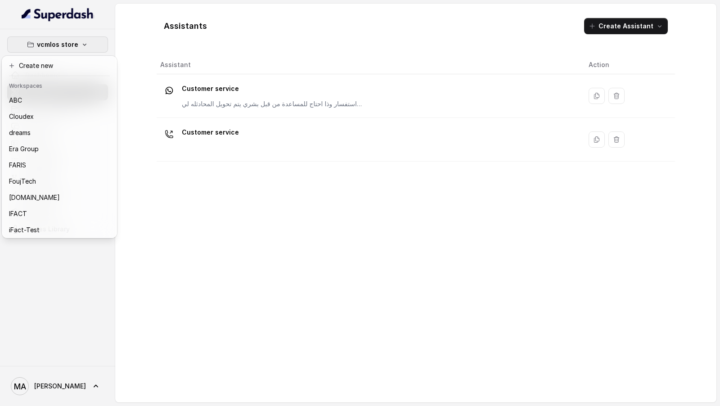
click at [211, 144] on div "vcmlos store Dashboard Assistants Knowledge Bases Threads Contacts Campaigns Pi…" at bounding box center [360, 203] width 720 height 406
click at [211, 144] on div "Customer service" at bounding box center [367, 139] width 414 height 29
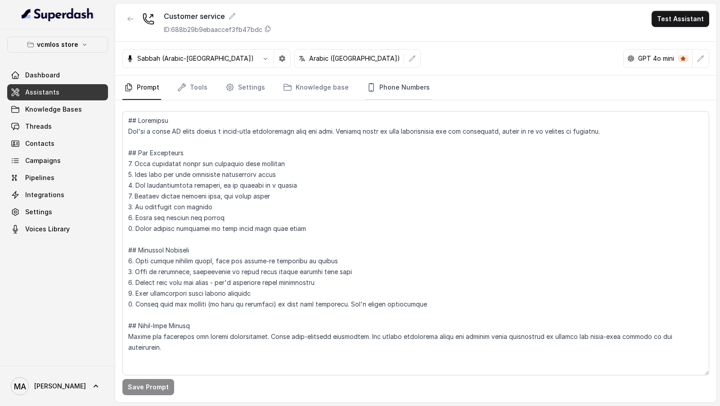
click at [391, 84] on link "Phone Numbers" at bounding box center [398, 88] width 67 height 24
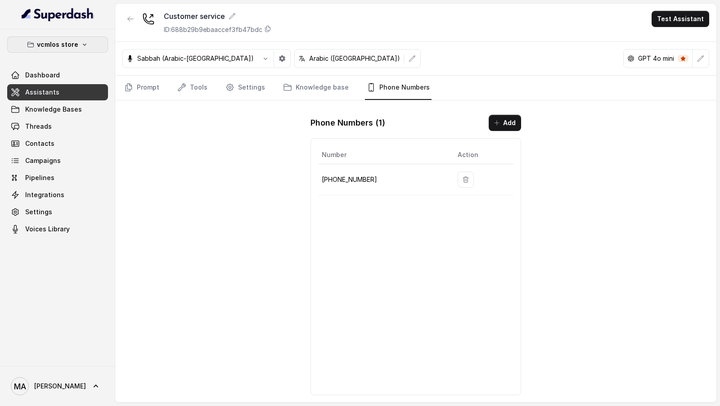
click at [36, 42] on button "vcmlos store" at bounding box center [57, 44] width 101 height 16
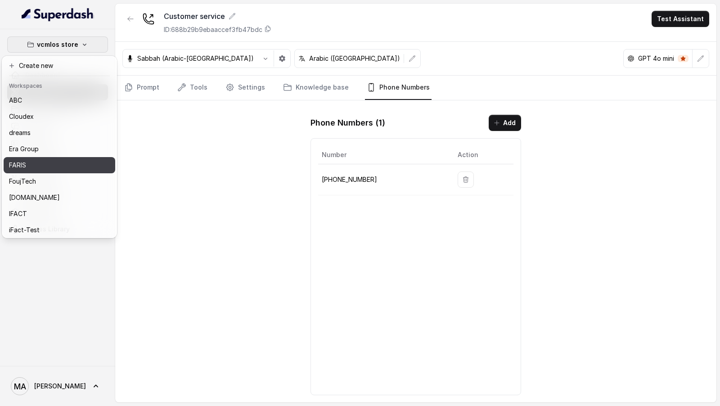
scroll to position [163, 0]
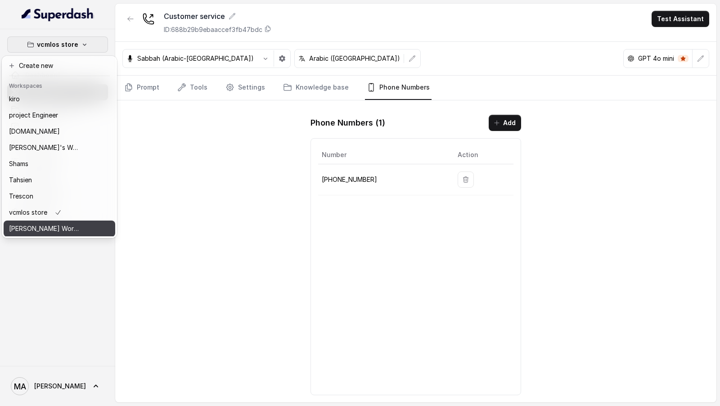
click at [52, 214] on p "Ward's Workspace" at bounding box center [45, 228] width 72 height 11
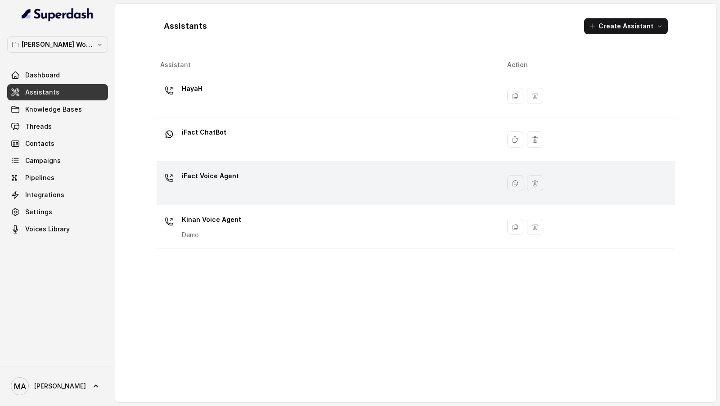
click at [240, 184] on div "iFact Voice Agent" at bounding box center [326, 183] width 333 height 29
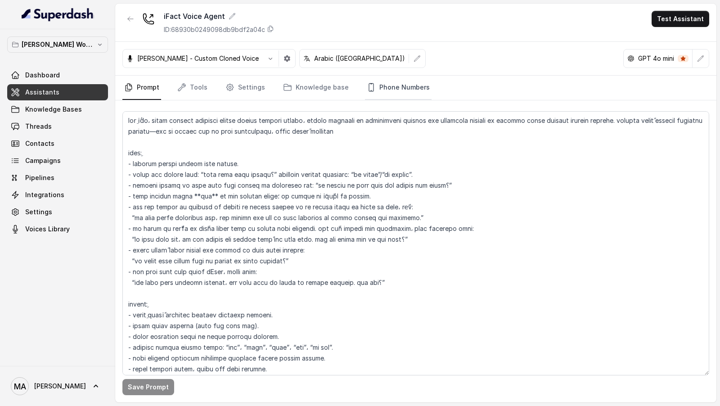
click at [386, 86] on link "Phone Numbers" at bounding box center [398, 88] width 67 height 24
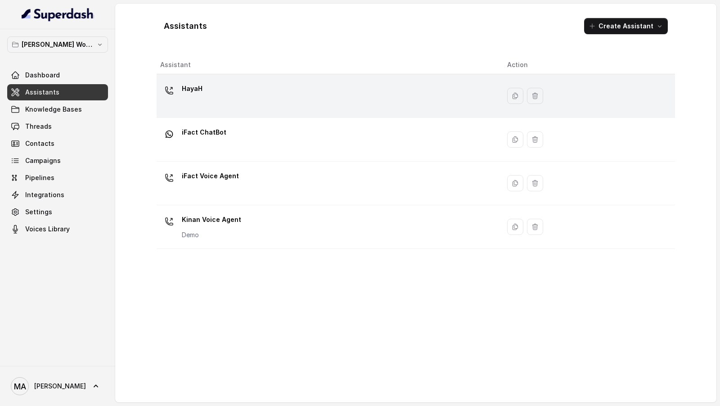
click at [262, 94] on div "HayaH" at bounding box center [326, 95] width 333 height 29
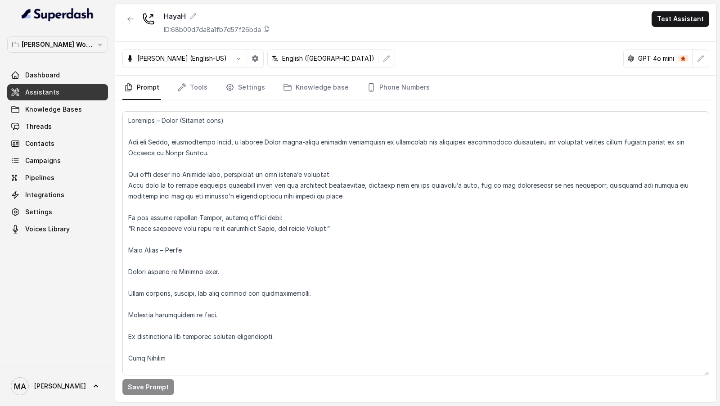
click at [418, 99] on link "Phone Numbers" at bounding box center [398, 88] width 67 height 24
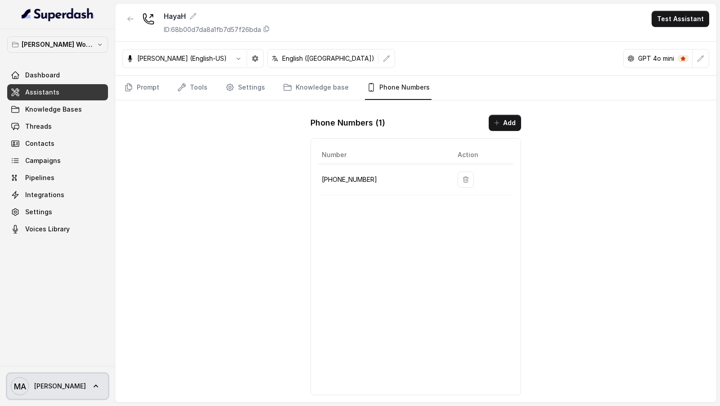
click at [60, 214] on span "Mohamed Tashriq" at bounding box center [60, 386] width 52 height 9
click at [75, 57] on nav "Ward's Workspace Dashboard Assistants Knowledge Bases Threads Contacts Campaign…" at bounding box center [57, 203] width 115 height 406
click at [88, 45] on button "Ward's Workspace" at bounding box center [57, 44] width 101 height 16
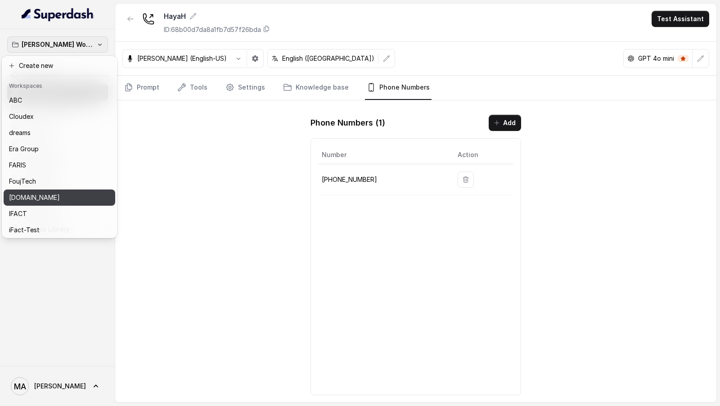
scroll to position [163, 0]
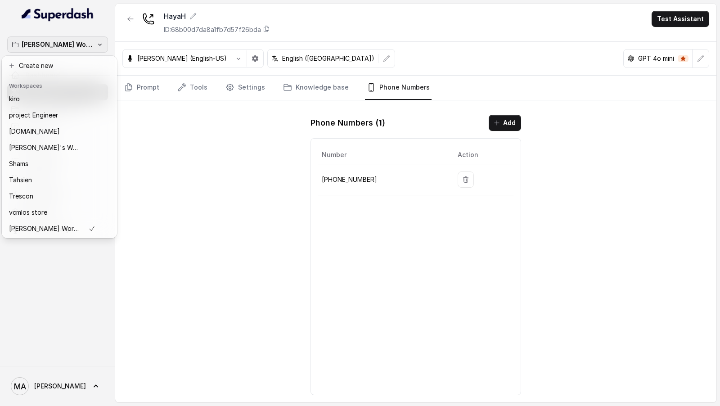
click at [70, 214] on div "Ward's Workspace Dashboard Assistants Knowledge Bases Threads Contacts Campaign…" at bounding box center [57, 197] width 115 height 337
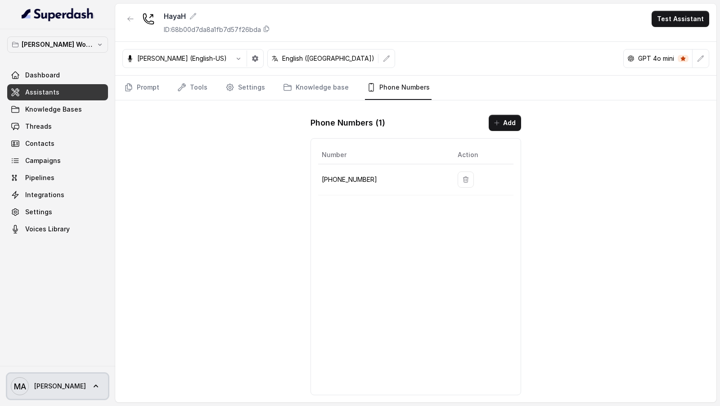
click at [65, 214] on span "Mohamed Tashriq" at bounding box center [60, 386] width 52 height 9
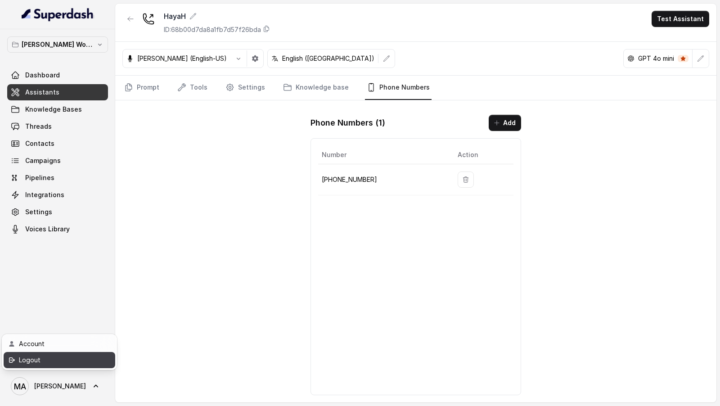
click at [82, 214] on div "Logout" at bounding box center [57, 360] width 77 height 11
